Goal: Information Seeking & Learning: Learn about a topic

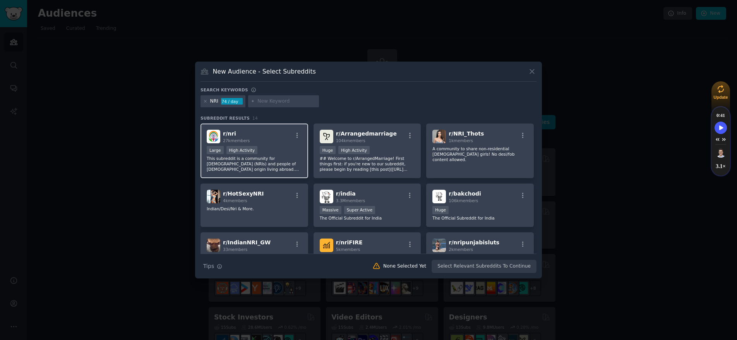
click at [244, 131] on h2 "r/ nri 27k members" at bounding box center [236, 137] width 27 height 14
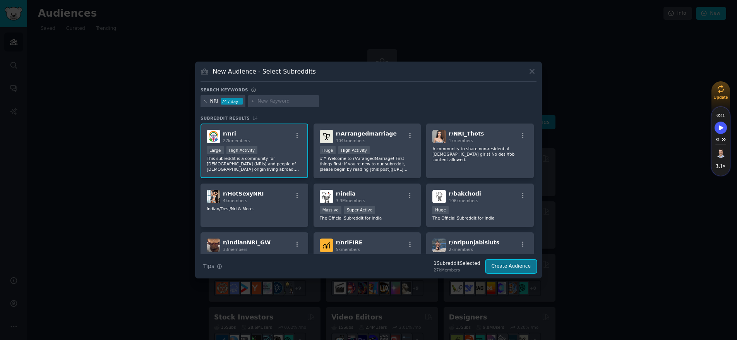
click at [511, 269] on button "Create Audience" at bounding box center [511, 266] width 51 height 13
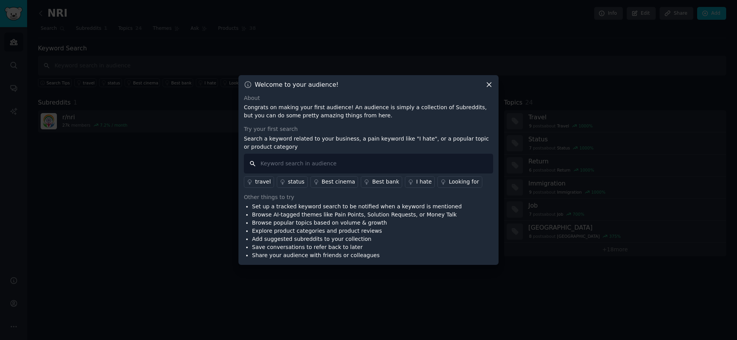
click at [299, 165] on input "text" at bounding box center [368, 164] width 249 height 20
type input "Home buying"
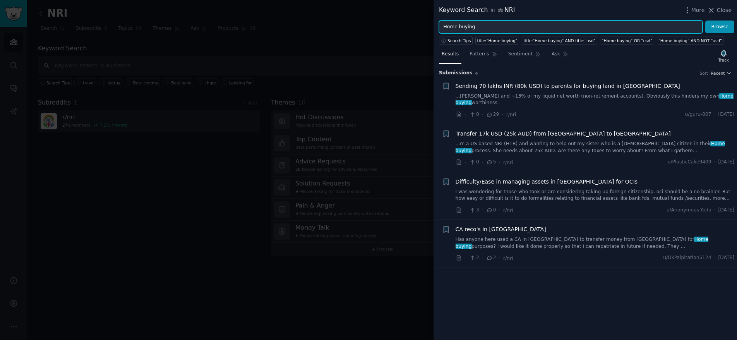
click at [541, 26] on input "Home buying" at bounding box center [571, 27] width 264 height 13
click at [706, 21] on button "Browse" at bounding box center [720, 27] width 29 height 13
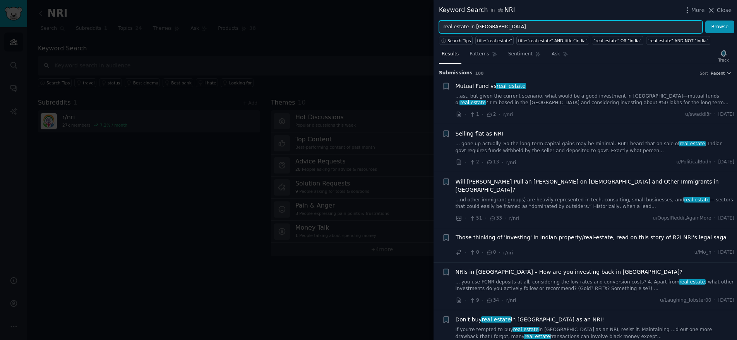
click at [706, 21] on button "Browse" at bounding box center [720, 27] width 29 height 13
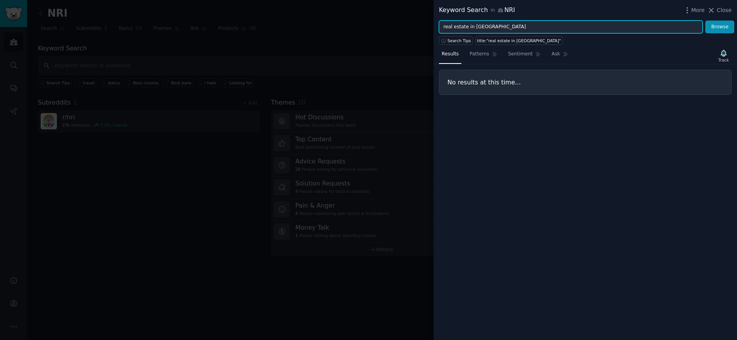
drag, startPoint x: 468, startPoint y: 27, endPoint x: 441, endPoint y: 24, distance: 26.9
click at [441, 24] on input "real estate in [GEOGRAPHIC_DATA]" at bounding box center [571, 27] width 264 height 13
type input "buying a home"
click at [706, 21] on button "Browse" at bounding box center [720, 27] width 29 height 13
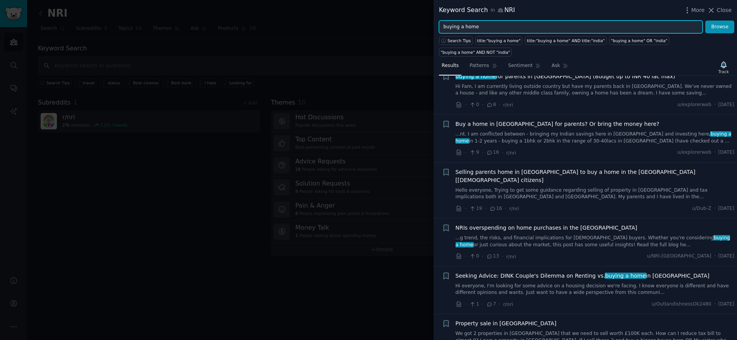
scroll to position [227, 0]
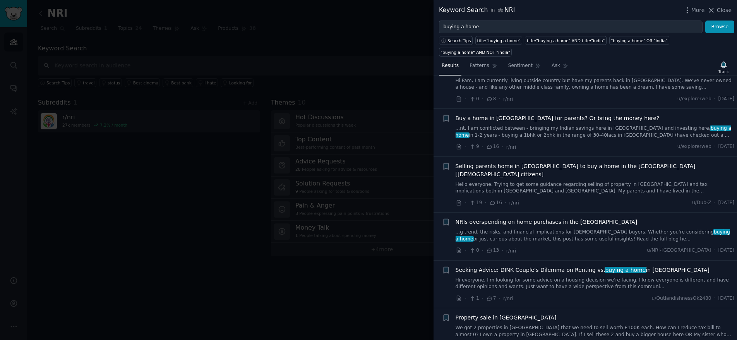
click at [303, 281] on div at bounding box center [368, 170] width 737 height 340
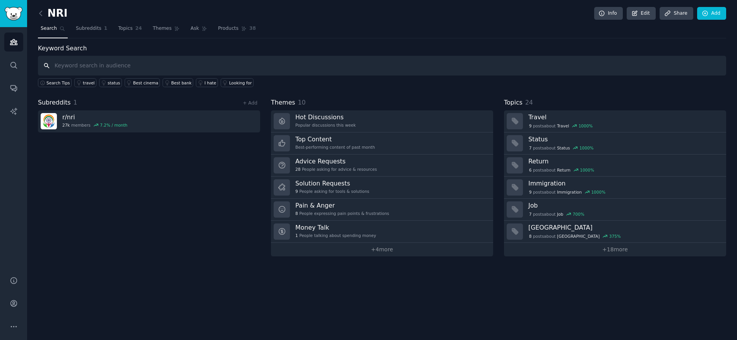
click at [96, 66] on input "text" at bounding box center [382, 66] width 689 height 20
click at [14, 67] on icon "Sidebar" at bounding box center [13, 65] width 6 height 6
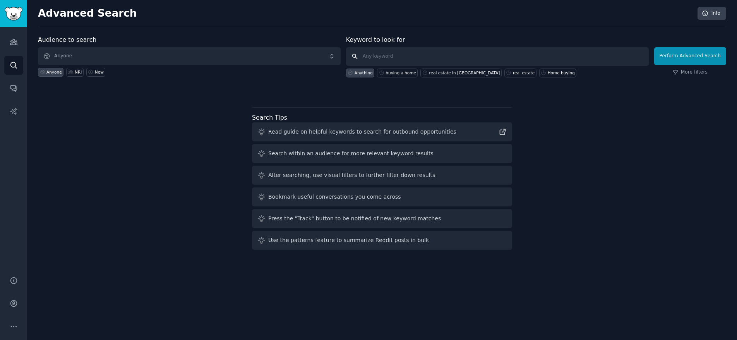
click at [383, 55] on input "text" at bounding box center [497, 56] width 303 height 19
type input "N"
type input "B"
type input "I"
type input "Buying a home as an [DEMOGRAPHIC_DATA] in the [GEOGRAPHIC_DATA]"
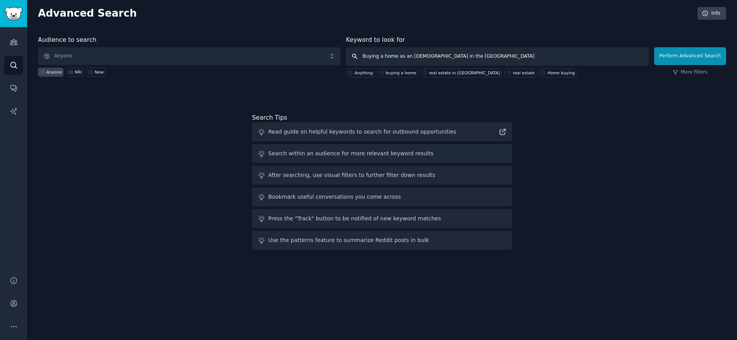
click button "Perform Advanced Search" at bounding box center [690, 56] width 72 height 18
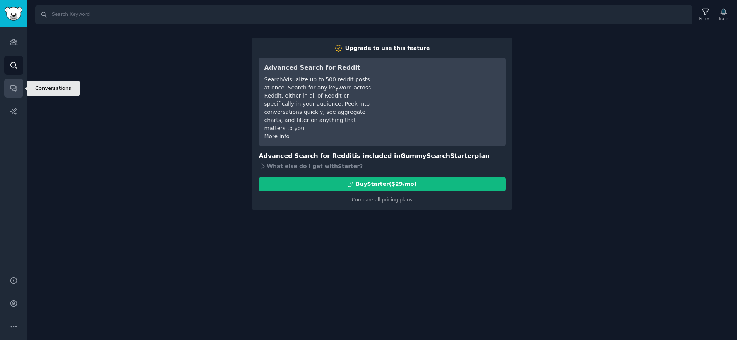
click at [16, 93] on link "Conversations" at bounding box center [13, 88] width 19 height 19
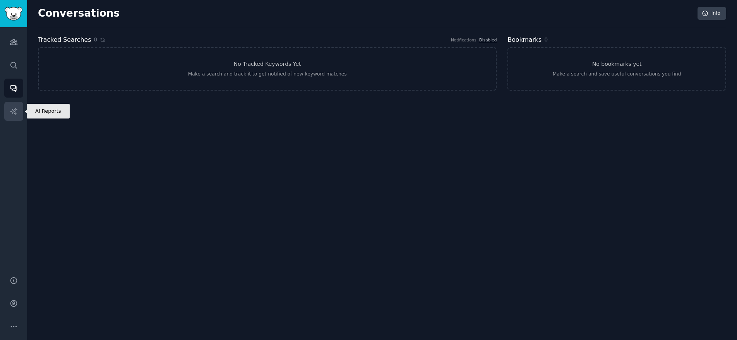
click at [15, 105] on link "AI Reports" at bounding box center [13, 111] width 19 height 19
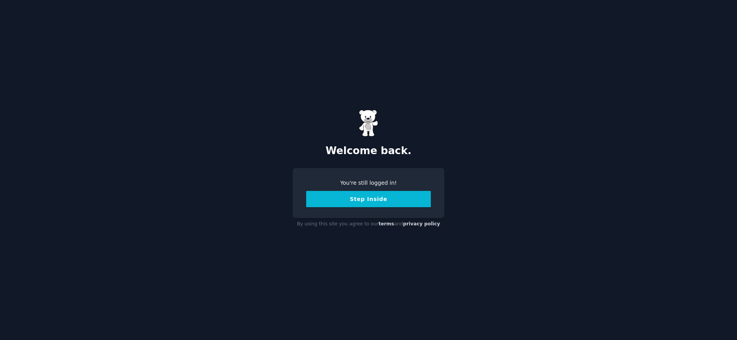
click at [346, 201] on button "Step Inside" at bounding box center [368, 199] width 125 height 16
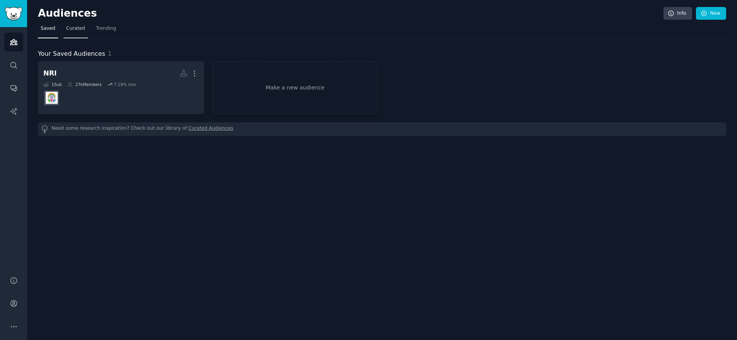
click at [72, 27] on span "Curated" at bounding box center [75, 28] width 19 height 7
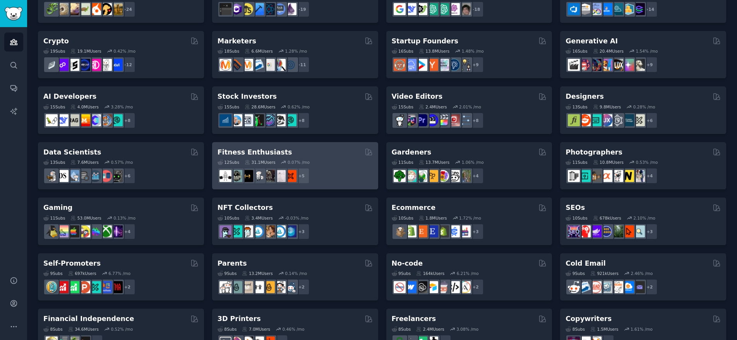
scroll to position [202, 0]
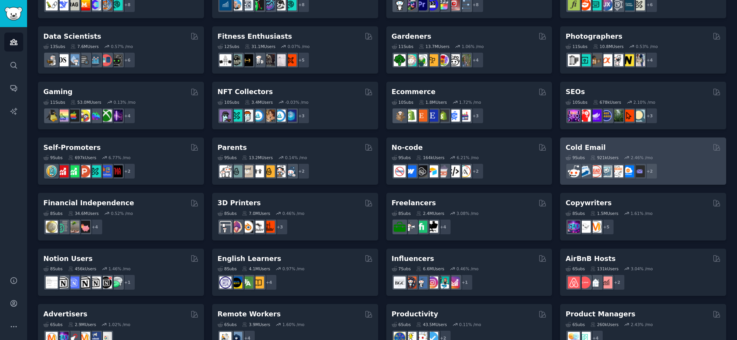
click at [594, 149] on h2 "Cold Email" at bounding box center [586, 148] width 40 height 10
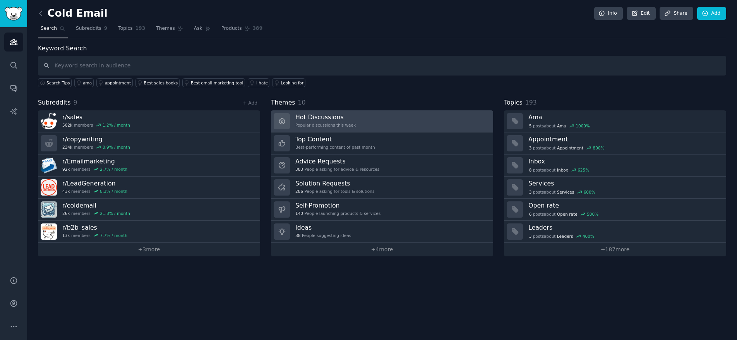
click at [323, 120] on h3 "Hot Discussions" at bounding box center [325, 117] width 60 height 8
